Goal: Information Seeking & Learning: Learn about a topic

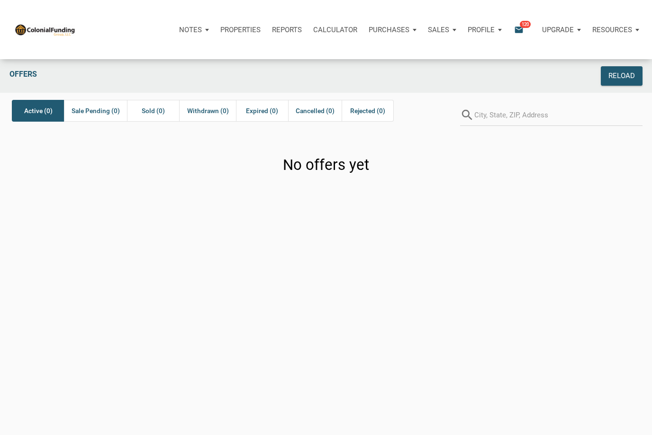
scroll to position [153, 0]
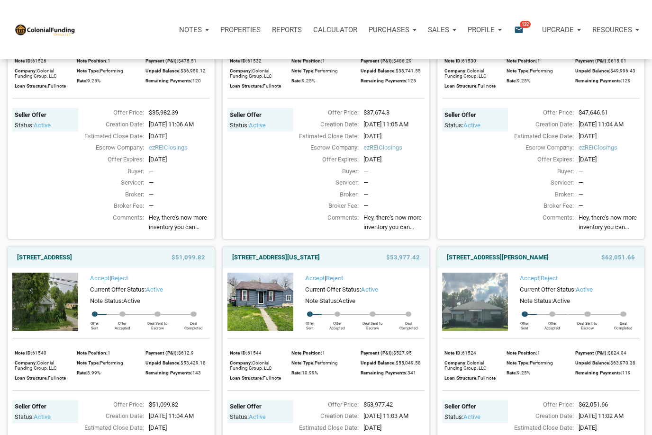
scroll to position [473, 0]
click at [202, 27] on p "Purchases" at bounding box center [190, 30] width 23 height 9
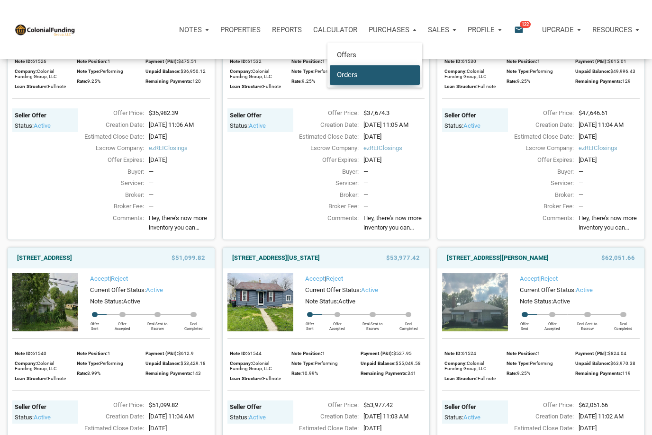
click at [348, 81] on link "Orders" at bounding box center [375, 74] width 90 height 19
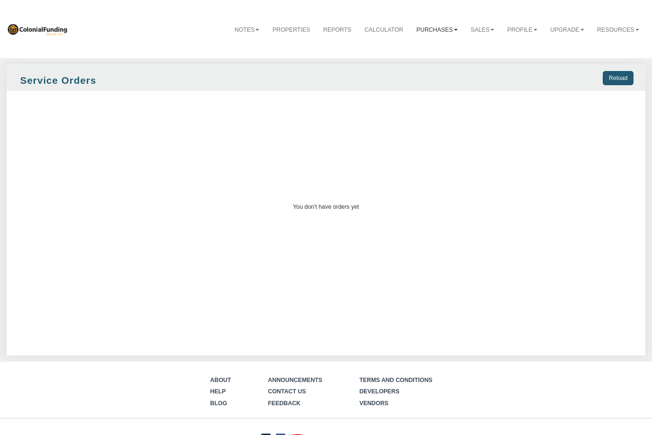
click at [442, 31] on link "Purchases" at bounding box center [437, 29] width 54 height 23
click at [481, 32] on link "Sales" at bounding box center [482, 29] width 36 height 23
click at [426, 30] on link "Purchases" at bounding box center [437, 29] width 54 height 23
click at [414, 51] on link "Offers" at bounding box center [425, 49] width 75 height 11
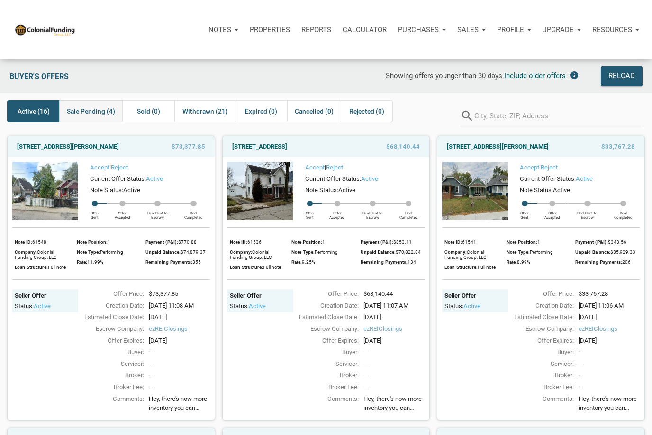
click at [104, 112] on span "Sale Pending (4)" at bounding box center [91, 111] width 48 height 11
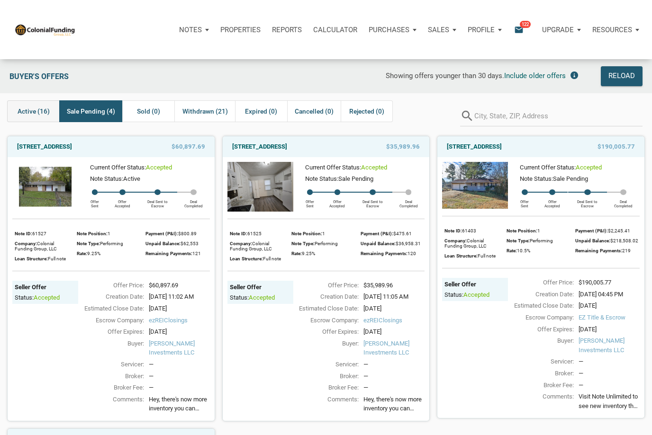
click at [41, 110] on span "Active (16)" at bounding box center [34, 111] width 32 height 11
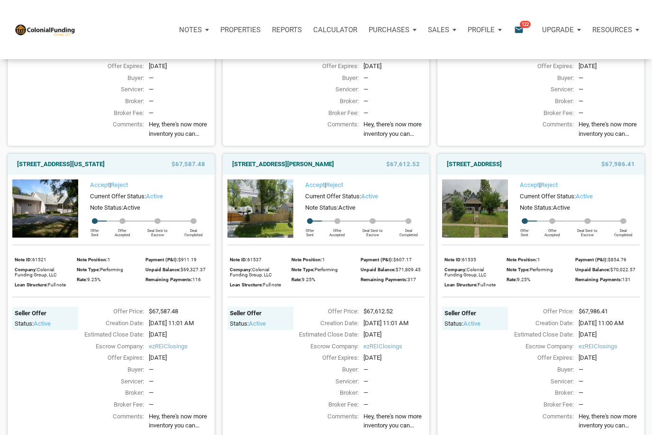
scroll to position [856, 0]
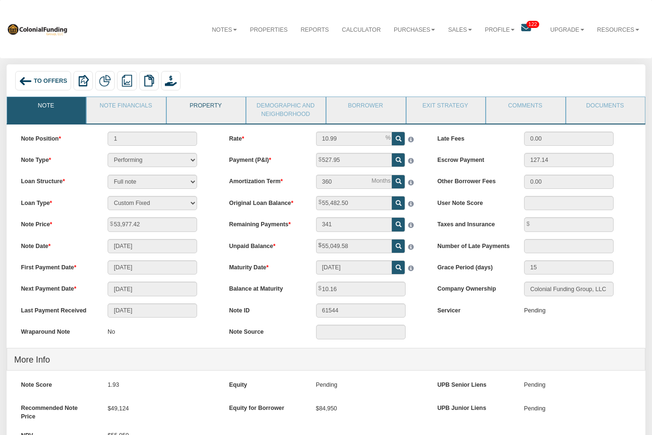
click at [217, 108] on link "Property" at bounding box center [206, 109] width 78 height 24
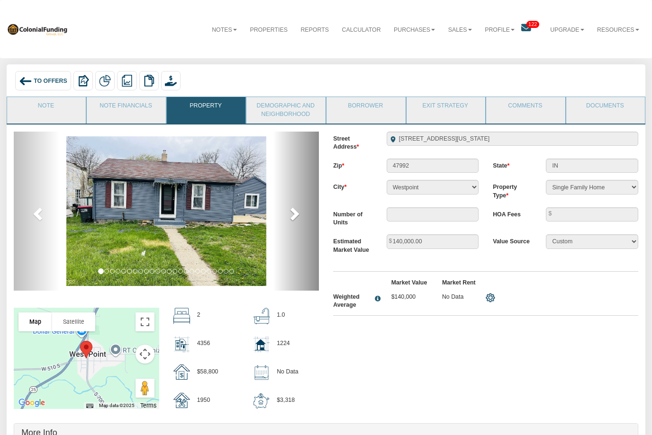
click at [279, 214] on link "next" at bounding box center [296, 212] width 46 height 160
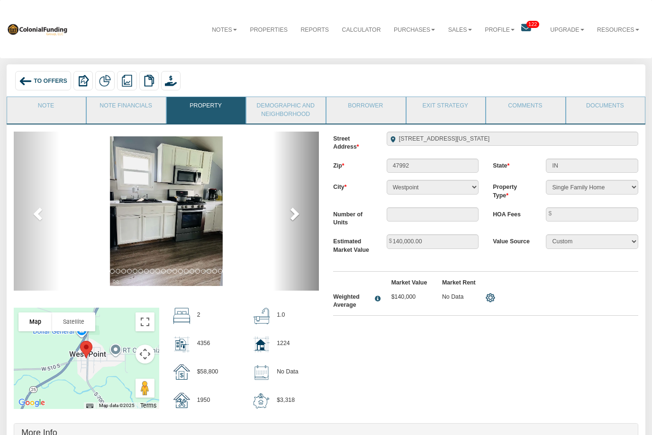
click at [286, 214] on span at bounding box center [293, 213] width 14 height 14
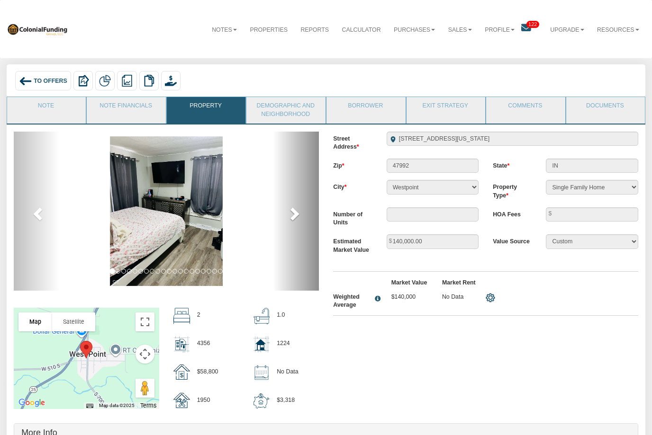
click at [287, 213] on span at bounding box center [293, 213] width 14 height 14
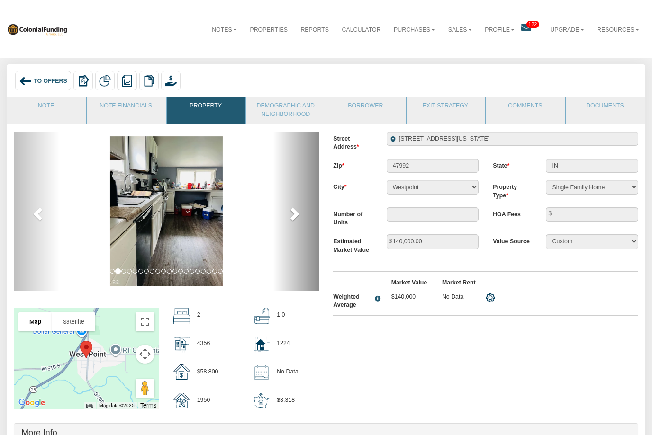
click at [287, 214] on span at bounding box center [293, 213] width 14 height 14
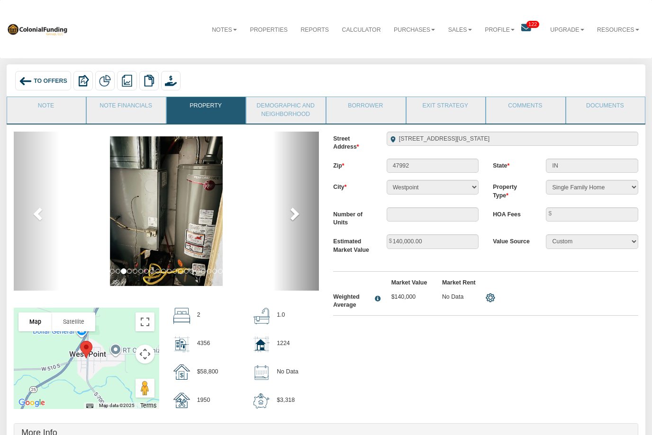
click at [288, 215] on span at bounding box center [293, 213] width 14 height 14
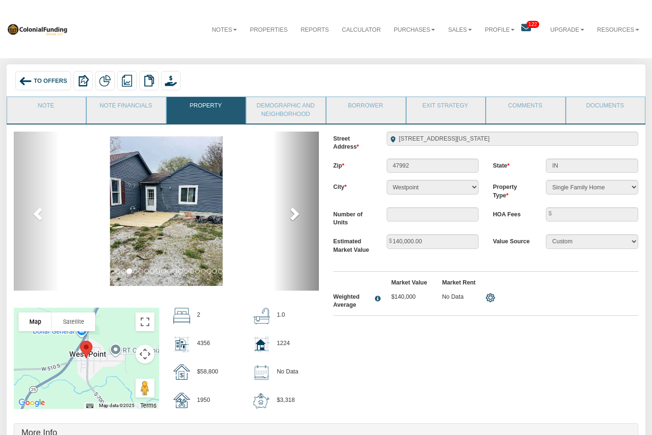
click at [288, 216] on span at bounding box center [293, 213] width 14 height 14
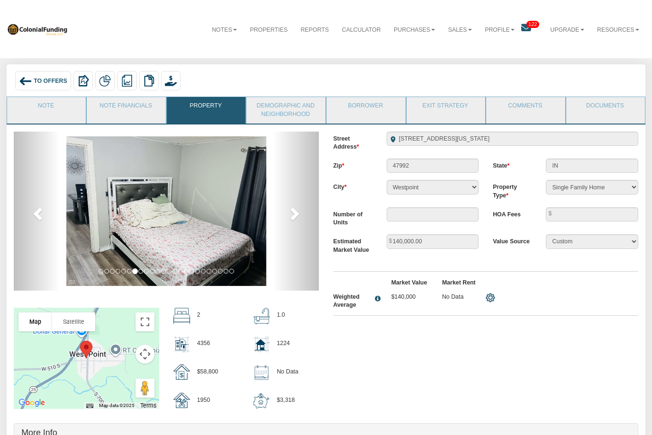
click at [25, 80] on img at bounding box center [25, 81] width 13 height 13
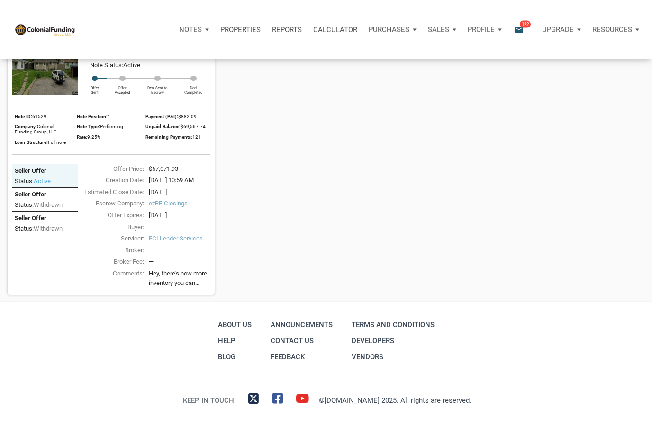
scroll to position [1717, 0]
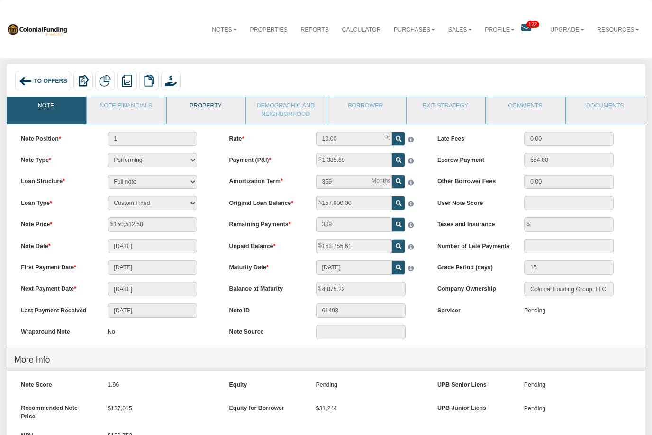
click at [210, 108] on link "Property" at bounding box center [206, 109] width 78 height 24
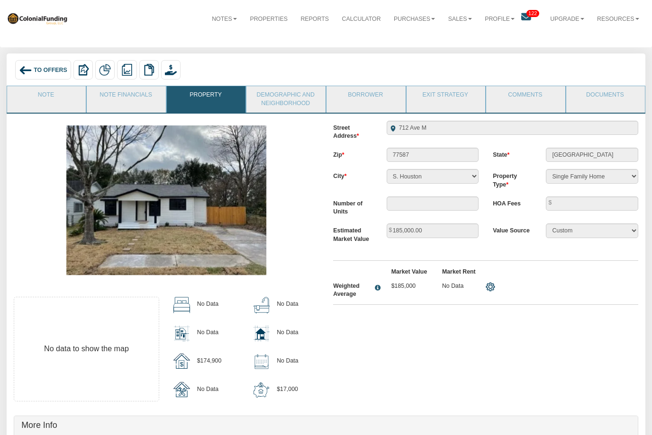
scroll to position [12, 0]
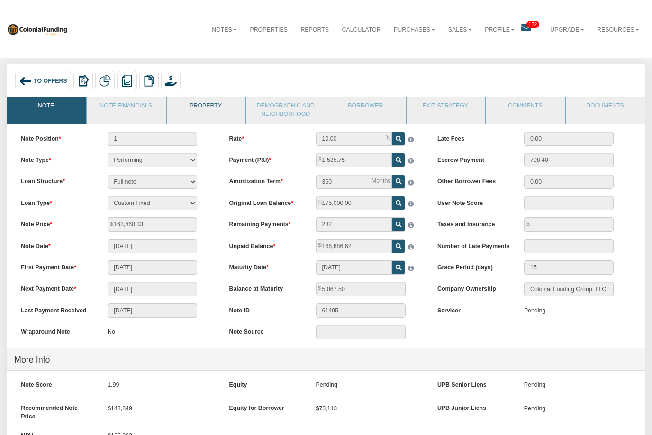
click at [212, 107] on link "Property" at bounding box center [206, 109] width 78 height 24
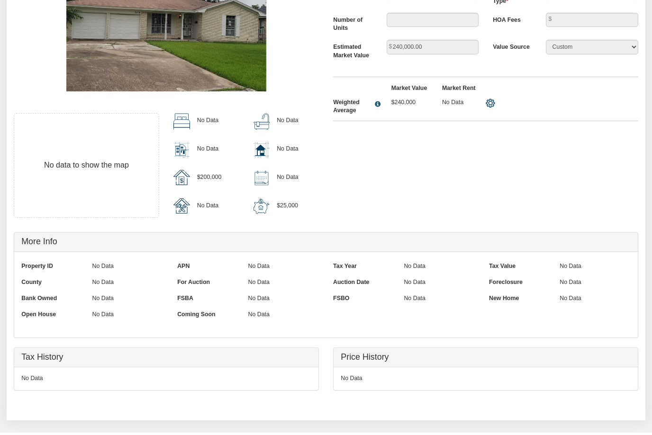
scroll to position [248, 0]
